Goal: Task Accomplishment & Management: Use online tool/utility

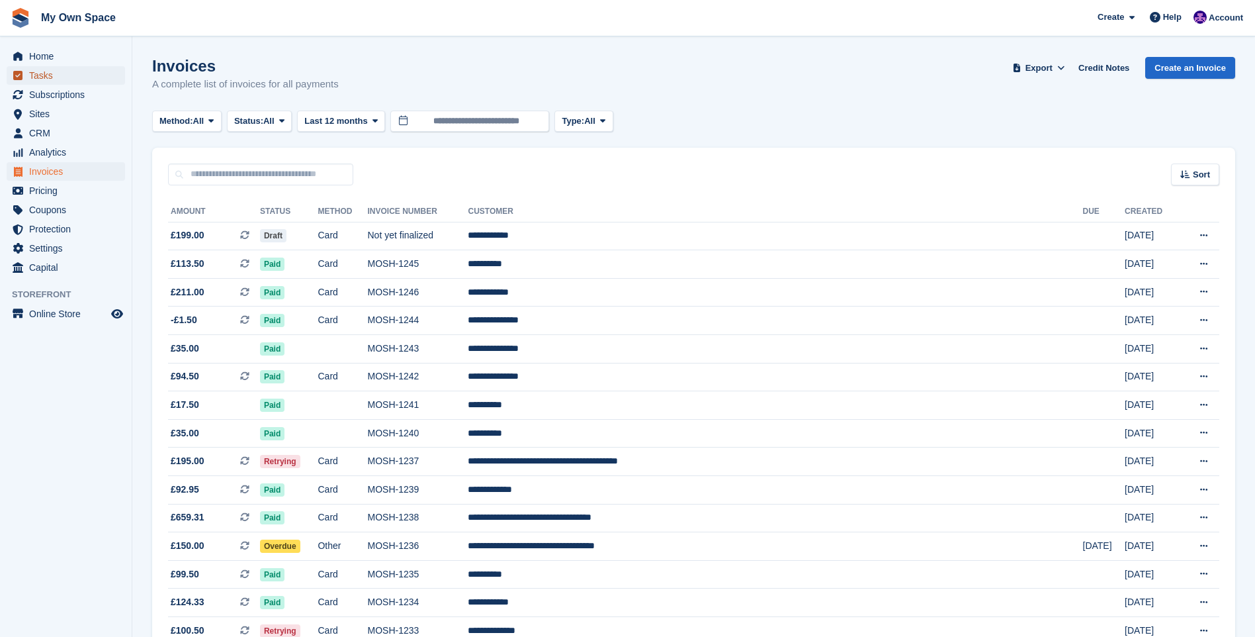
click at [43, 77] on span "Tasks" at bounding box center [68, 75] width 79 height 19
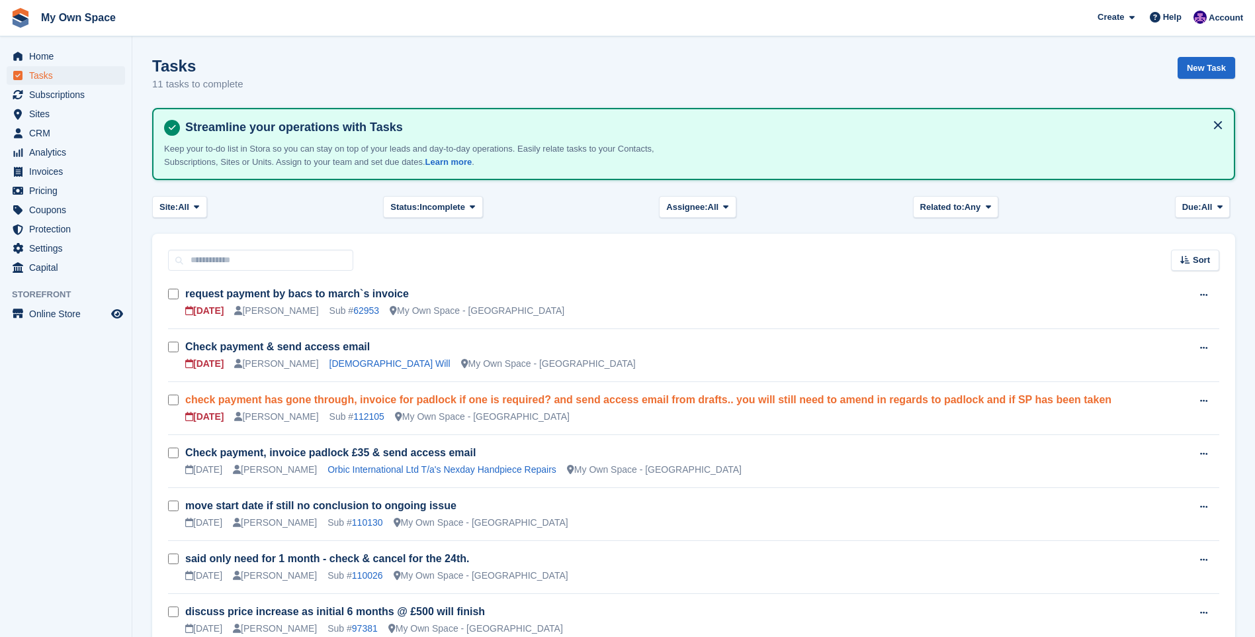
click at [310, 400] on link "check payment has gone through, invoice for padlock if one is required? and sen…" at bounding box center [648, 399] width 926 height 11
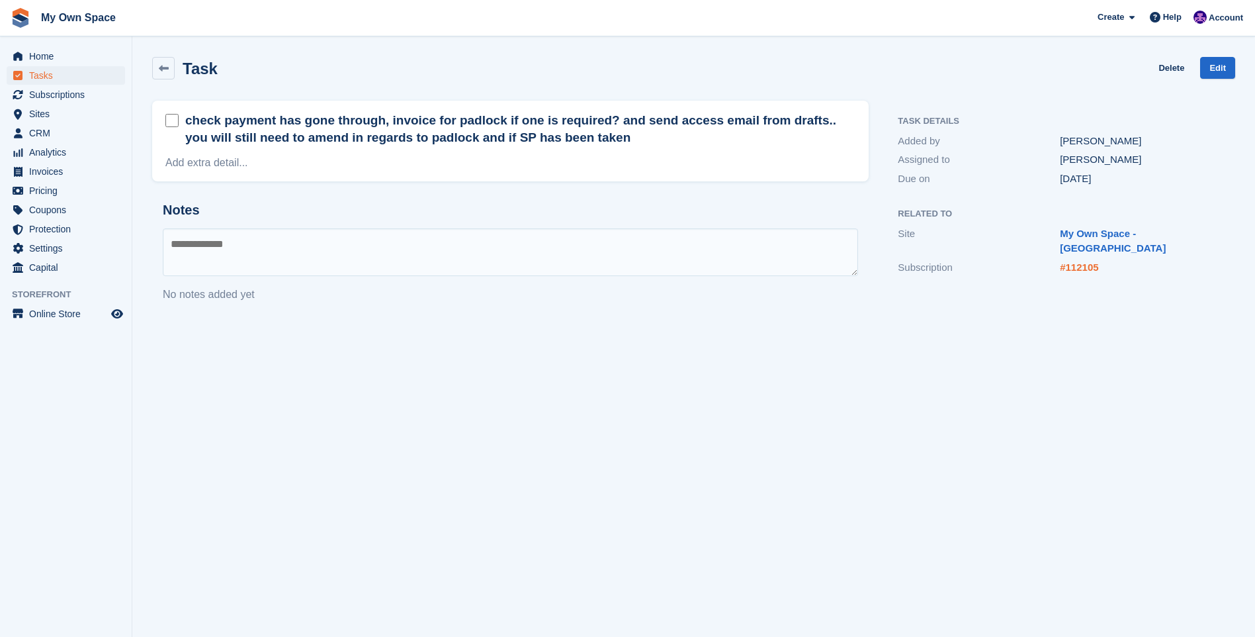
click at [1072, 261] on link "#112105" at bounding box center [1079, 266] width 38 height 11
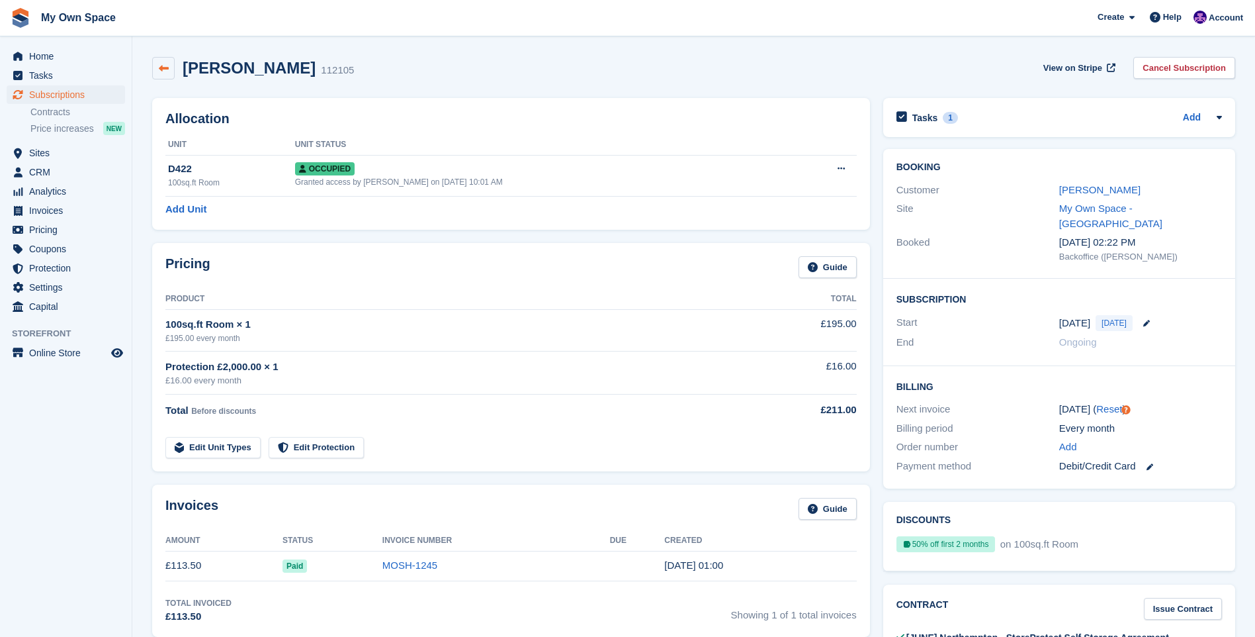
click at [159, 64] on link at bounding box center [163, 68] width 22 height 22
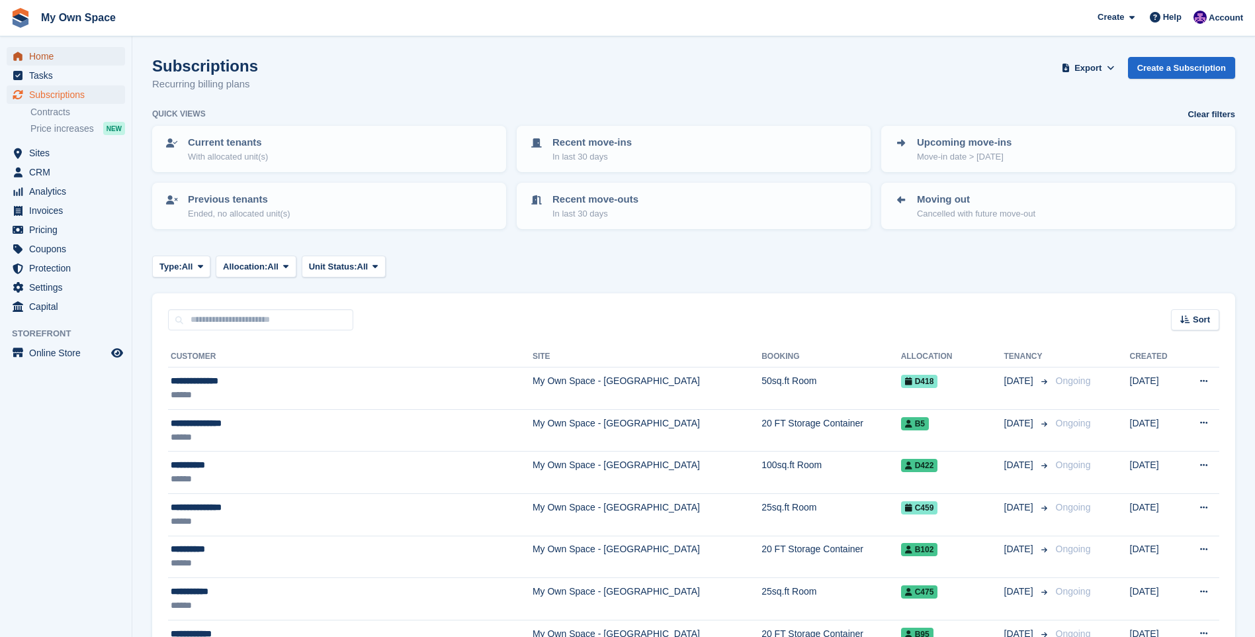
click at [32, 54] on span "Home" at bounding box center [68, 56] width 79 height 19
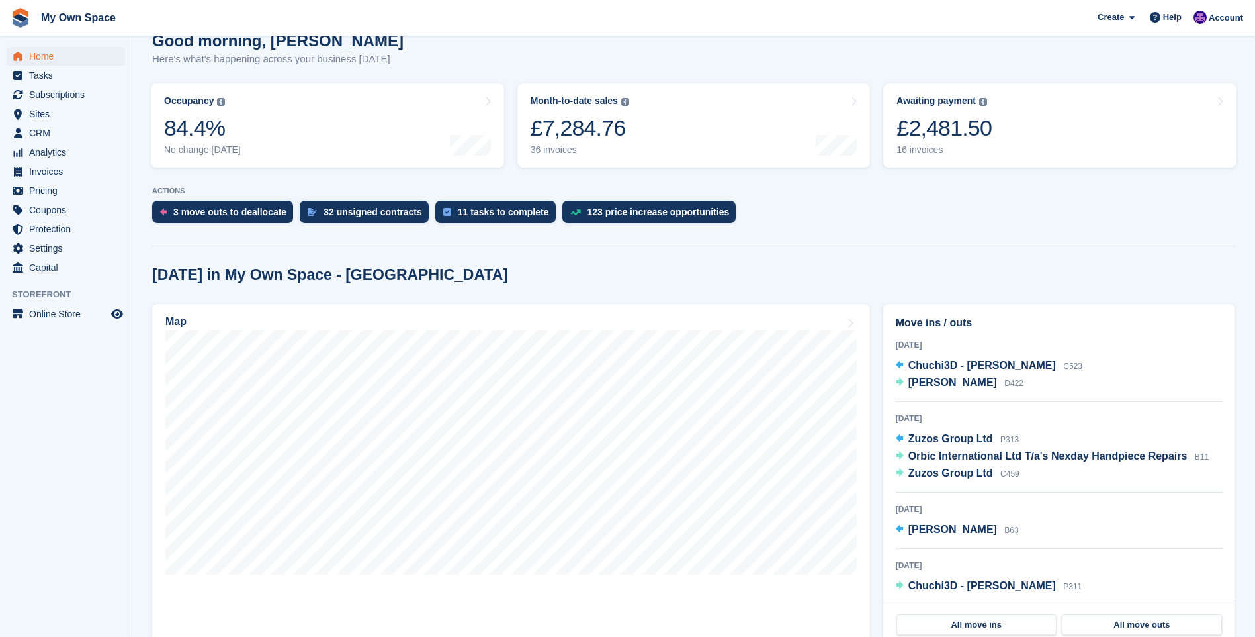
scroll to position [132, 0]
